Goal: Task Accomplishment & Management: Use online tool/utility

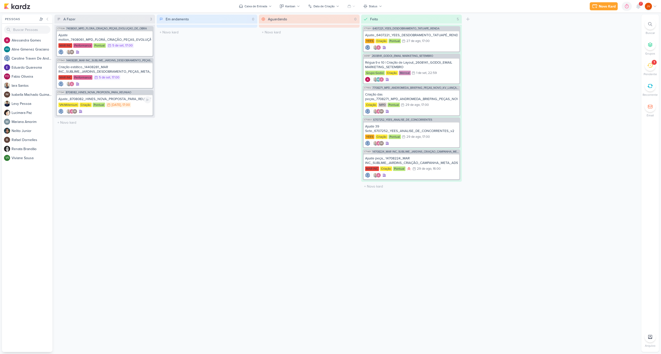
click at [127, 102] on div "Ajuste_8708082_HINES_NOVA_PROPOSTA_PARA_REUNIAO VN Millenium Criação Pontual 4/…" at bounding box center [105, 105] width 96 height 21
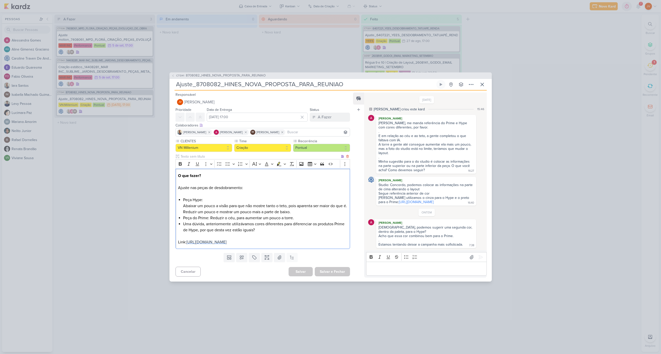
click at [206, 240] on span "[URL][DOMAIN_NAME]" at bounding box center [206, 242] width 40 height 5
click at [424, 204] on link "[URL][DOMAIN_NAME]" at bounding box center [416, 202] width 35 height 4
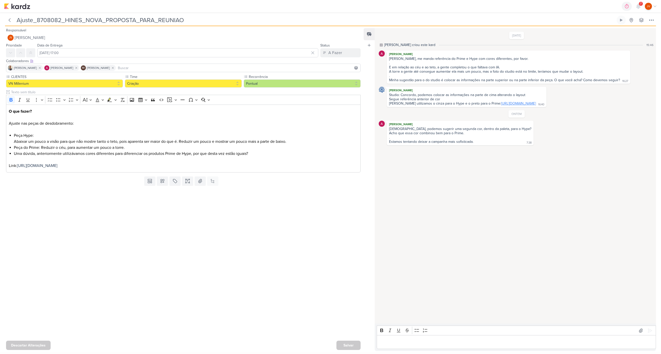
click at [520, 104] on link "[URL][DOMAIN_NAME]" at bounding box center [518, 103] width 35 height 4
drag, startPoint x: 253, startPoint y: 156, endPoint x: 6, endPoint y: 136, distance: 247.4
click at [6, 135] on div "O que fazer? Ajuste nas peças de desdobramento: Peça Hype: Abaixar um pouco a v…" at bounding box center [183, 139] width 354 height 68
click at [23, 151] on li "Uma dúvida, anteriormente utilizávamos cores diferentes para diferenciar os pro…" at bounding box center [186, 154] width 344 height 6
drag, startPoint x: 10, startPoint y: 135, endPoint x: 257, endPoint y: 163, distance: 248.7
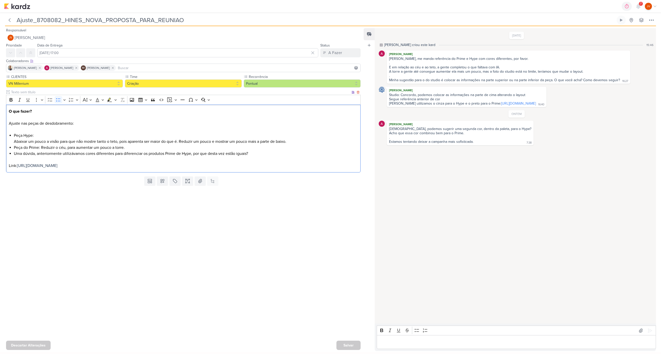
click at [256, 155] on ul "Peça Hype: Abaixar um pouco a visão para que não mostre tanto o teto, pois apar…" at bounding box center [186, 145] width 344 height 24
copy ul "Peça Hype: Abaixar um pouco a visão para que não mostre tanto o teto, pois apar…"
click at [109, 138] on li "Peça Hype: Abaixar um pouco a visão para que não mostre tanto o teto, pois apar…" at bounding box center [186, 139] width 344 height 12
drag, startPoint x: 121, startPoint y: 149, endPoint x: 17, endPoint y: 147, distance: 103.7
click at [15, 147] on li "Peça do Prime: Reduzir o céu, para aumentar um pouco a torre." at bounding box center [186, 148] width 344 height 6
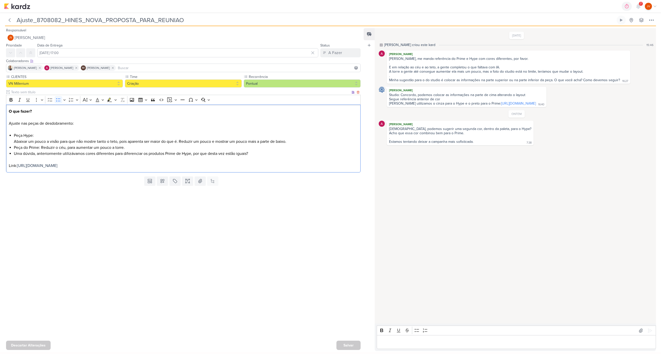
click at [15, 148] on li "Peça do Prime: Reduzir o céu, para aumentar um pouco a torre." at bounding box center [186, 148] width 344 height 6
drag, startPoint x: 13, startPoint y: 148, endPoint x: 130, endPoint y: 145, distance: 116.5
click at [130, 145] on div "O que fazer? Ajuste nas peças de desdobramento: Peça Hype: Abaixar um pouco a v…" at bounding box center [183, 139] width 354 height 68
copy li "Peça do Prime: Reduzir o céu, para aumentar um pouco a torre."
click at [535, 103] on link "[URL][DOMAIN_NAME]" at bounding box center [518, 103] width 35 height 4
